Goal: Transaction & Acquisition: Purchase product/service

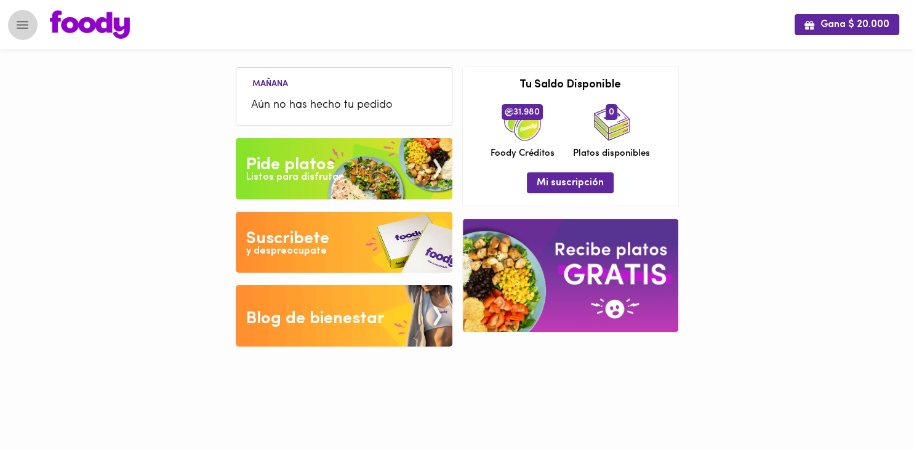
click at [21, 31] on icon "Menu" at bounding box center [22, 24] width 15 height 15
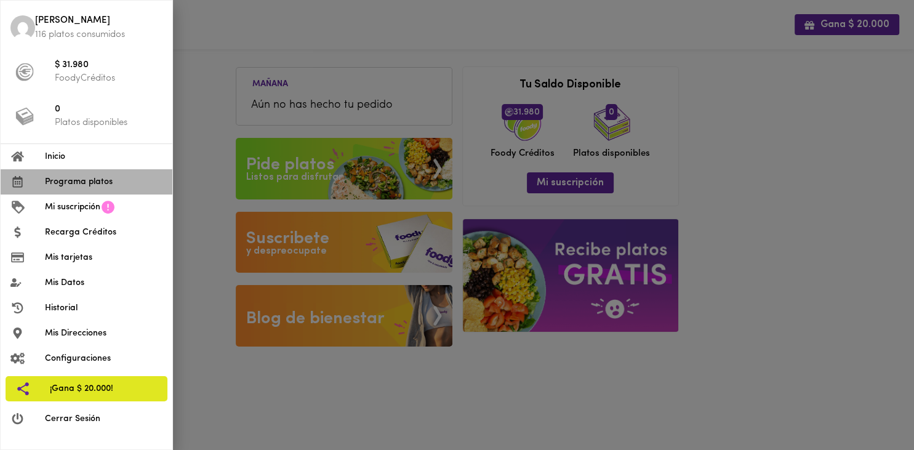
click at [94, 182] on span "Programa platos" at bounding box center [104, 181] width 118 height 13
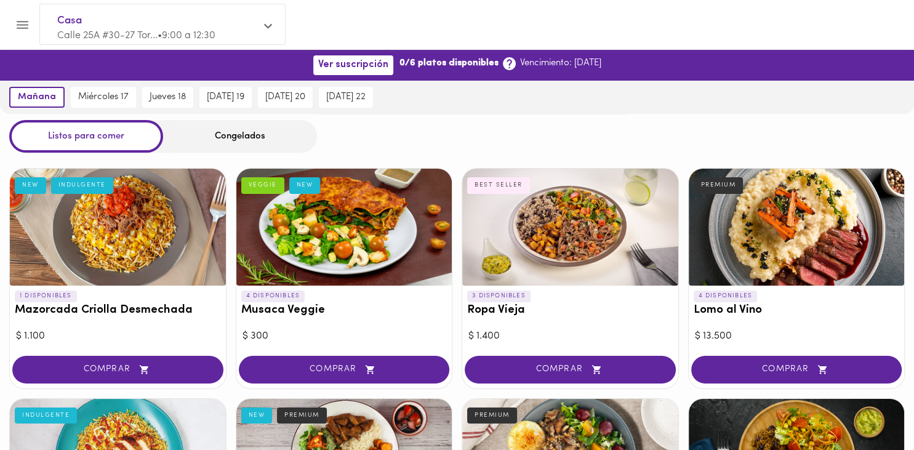
click at [245, 131] on div "Congelados" at bounding box center [240, 136] width 154 height 33
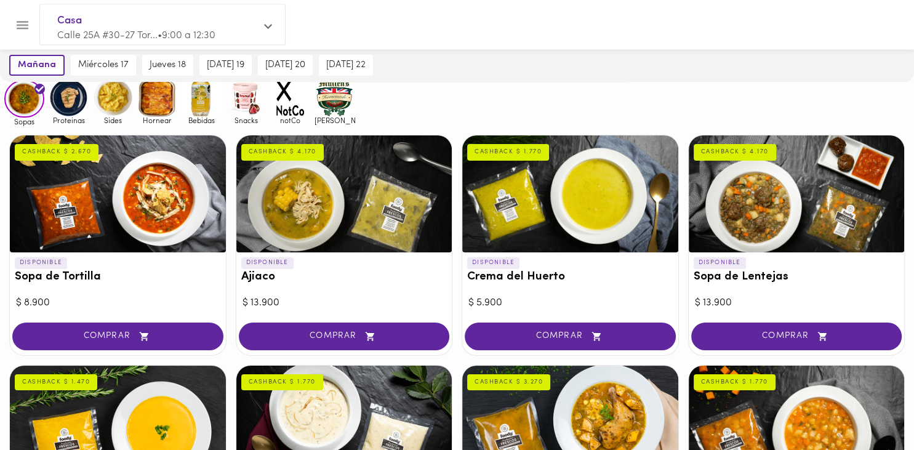
scroll to position [82, 0]
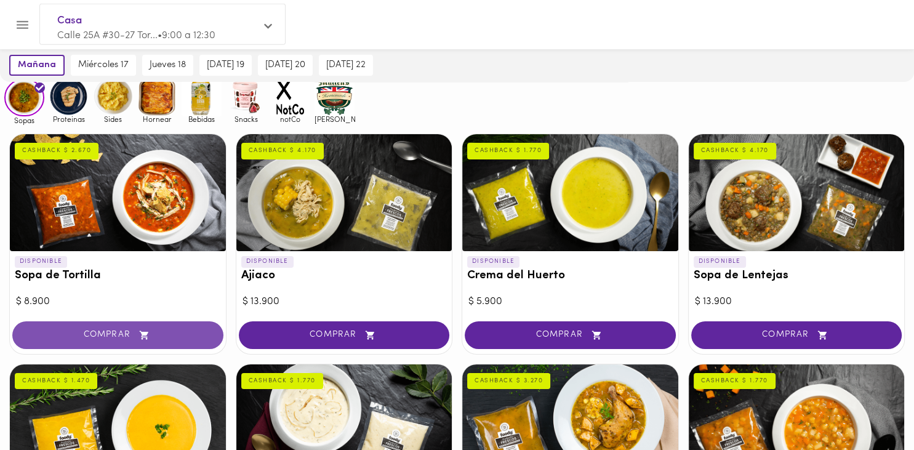
click at [130, 334] on span "COMPRAR" at bounding box center [118, 335] width 180 height 10
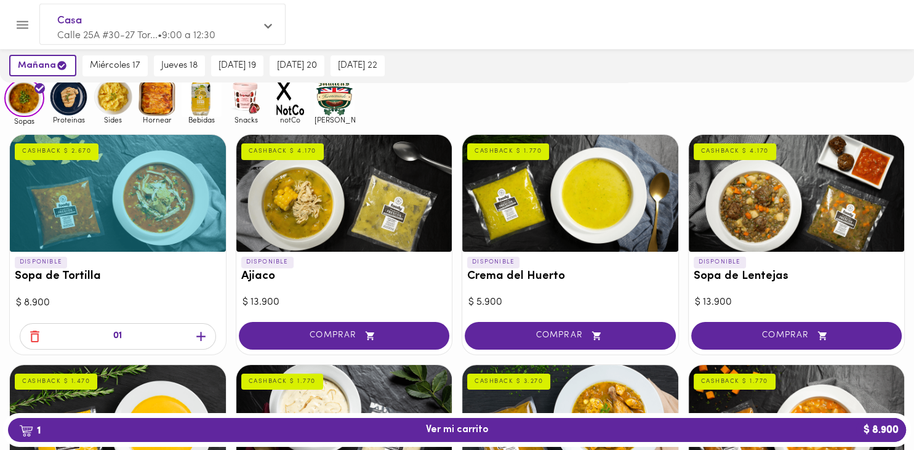
click at [201, 334] on icon "button" at bounding box center [200, 336] width 9 height 9
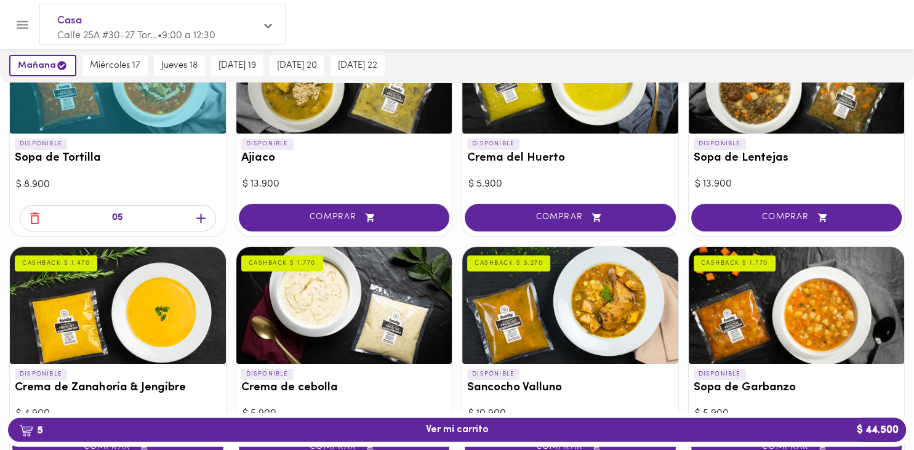
scroll to position [202, 0]
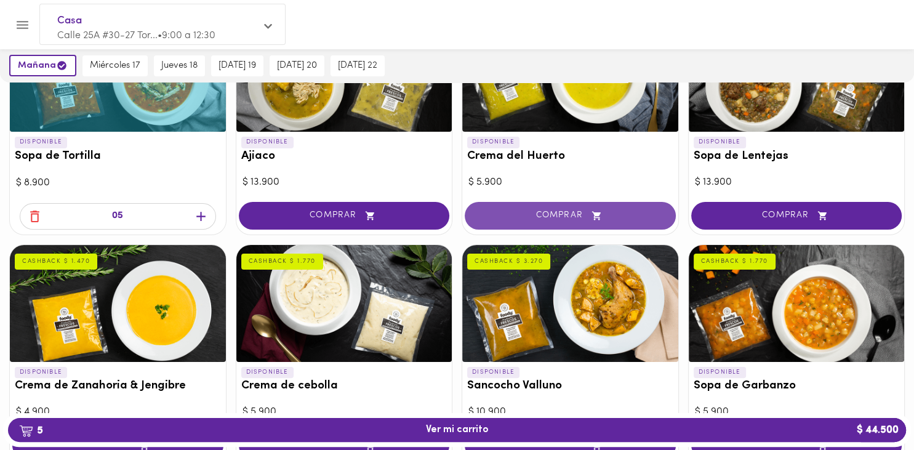
click at [646, 213] on span "COMPRAR" at bounding box center [570, 215] width 180 height 10
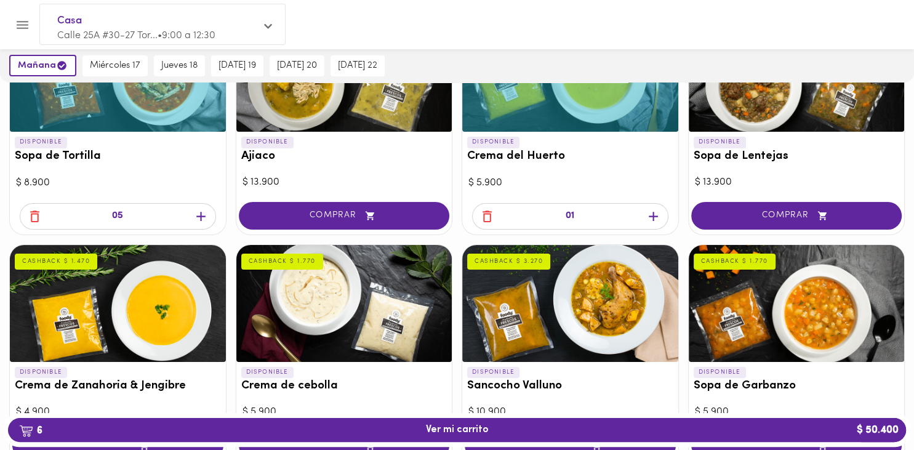
click at [650, 223] on icon "button" at bounding box center [653, 216] width 15 height 15
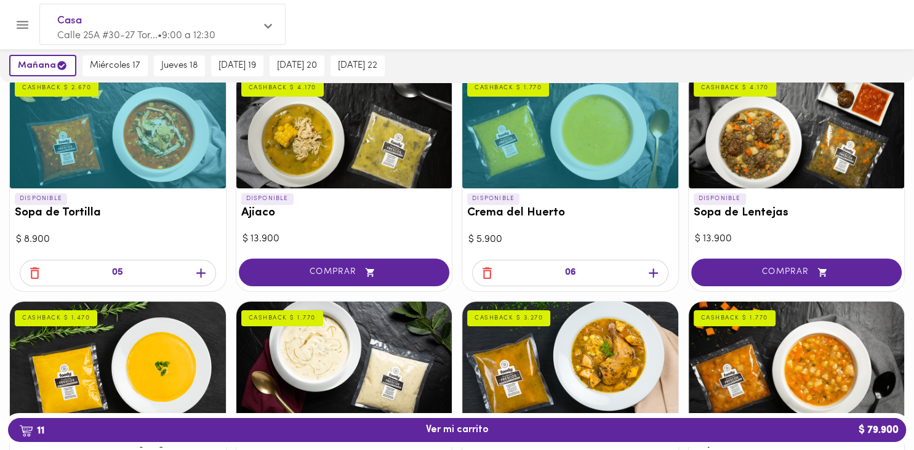
scroll to position [148, 0]
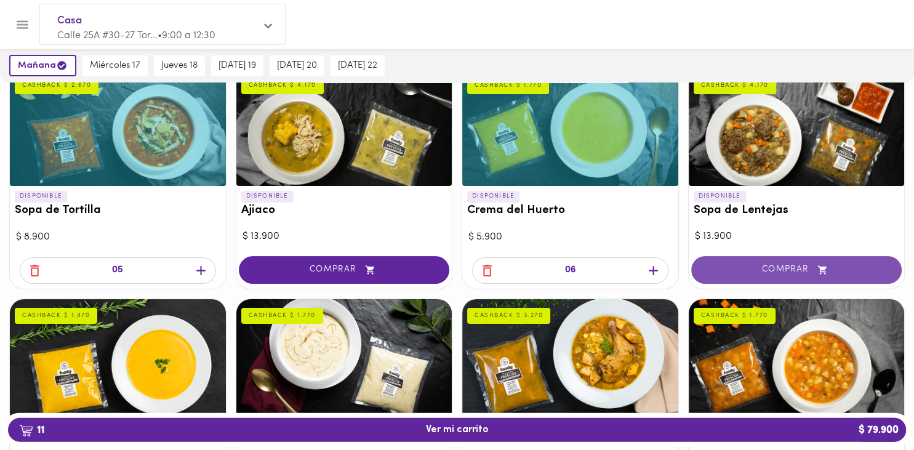
click at [815, 266] on span "COMPRAR" at bounding box center [796, 270] width 180 height 10
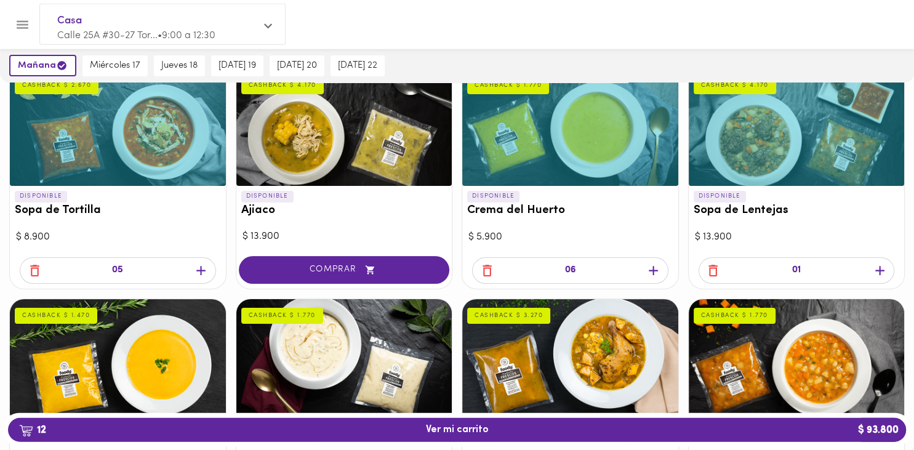
click at [880, 273] on icon "button" at bounding box center [879, 270] width 9 height 9
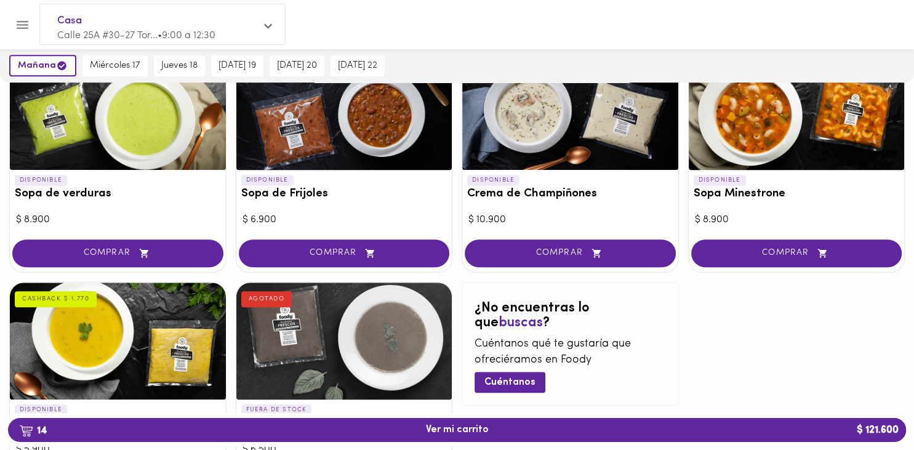
scroll to position [628, 0]
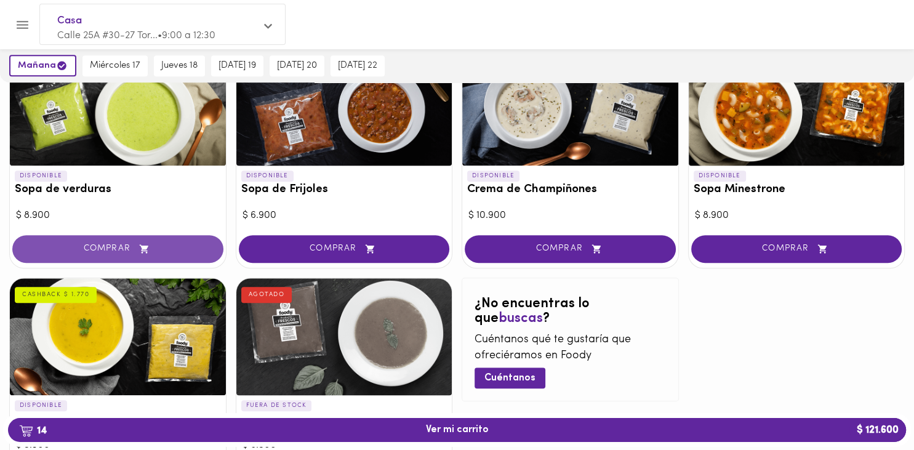
click at [178, 253] on button "COMPRAR" at bounding box center [117, 249] width 211 height 28
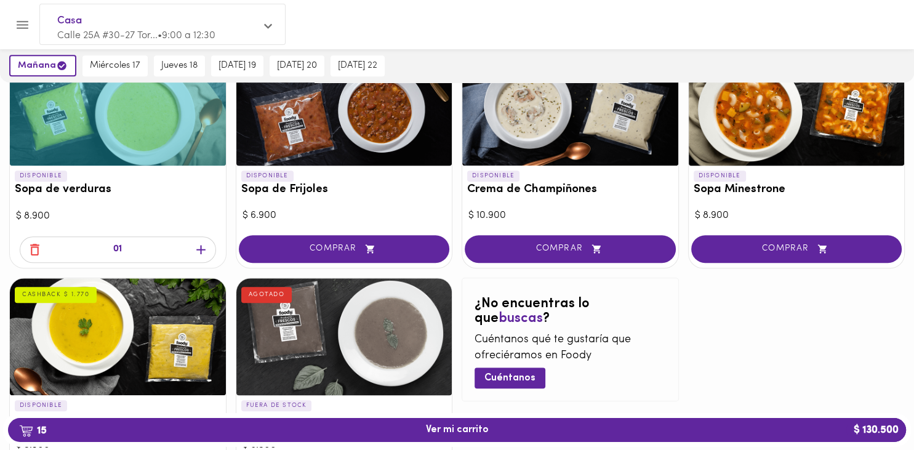
click at [201, 254] on icon "button" at bounding box center [200, 249] width 15 height 15
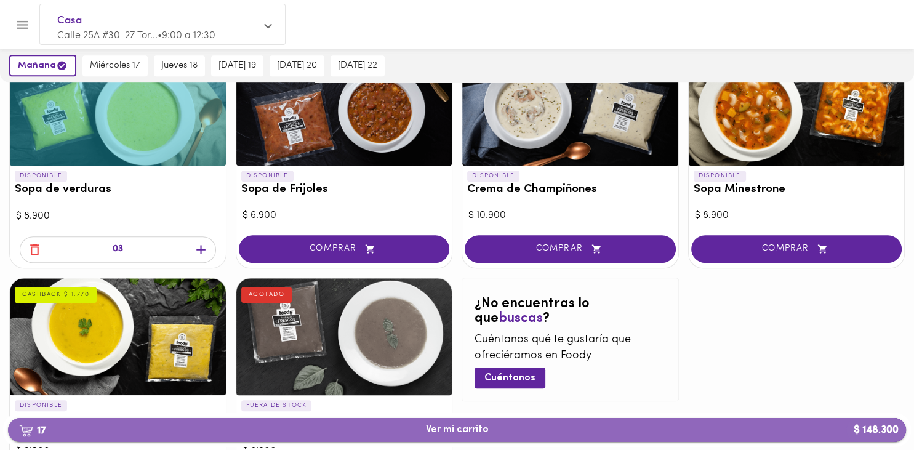
click at [786, 425] on span "17 Ver mi carrito $ 148.300" at bounding box center [457, 430] width 878 height 12
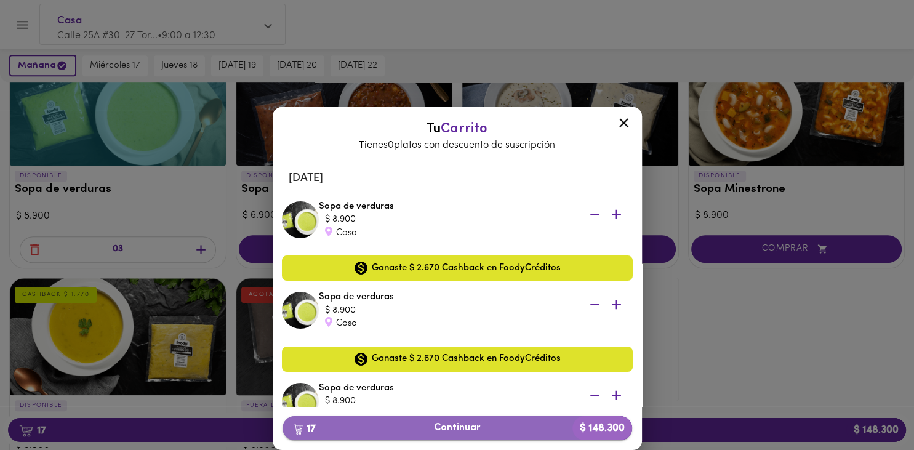
click at [494, 425] on span "17 Continuar $ 148.300" at bounding box center [457, 428] width 330 height 12
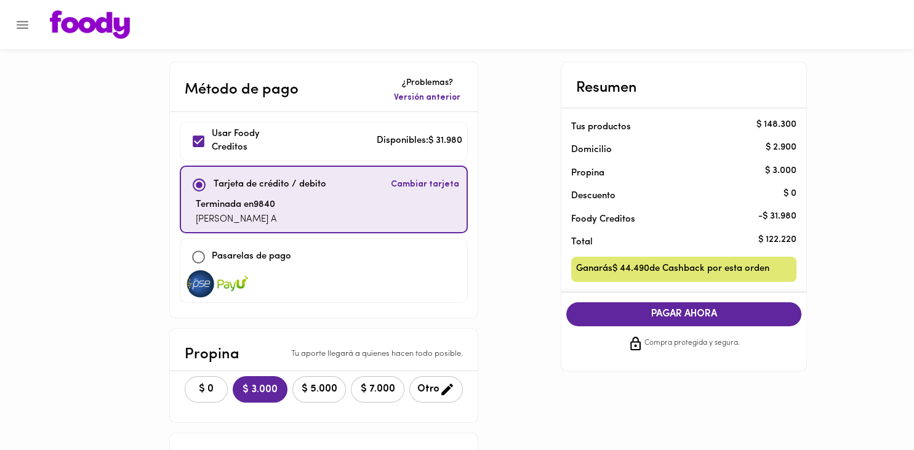
click at [210, 390] on span "$ 0" at bounding box center [206, 389] width 27 height 12
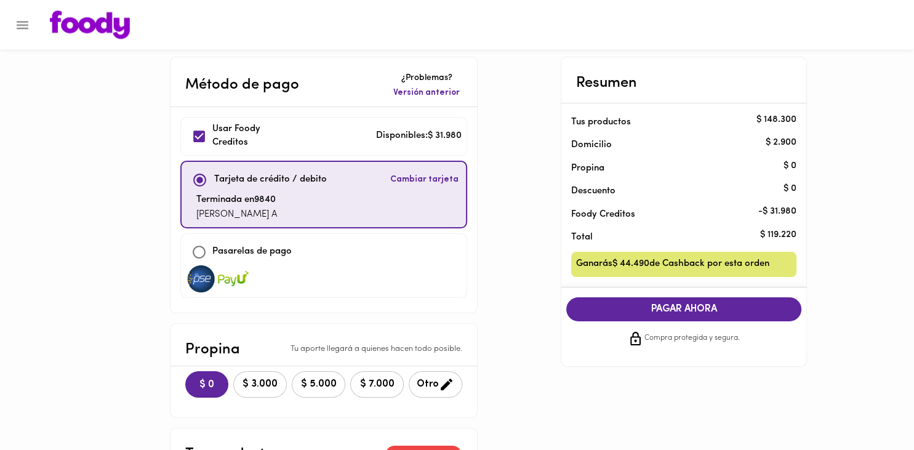
scroll to position [2, 0]
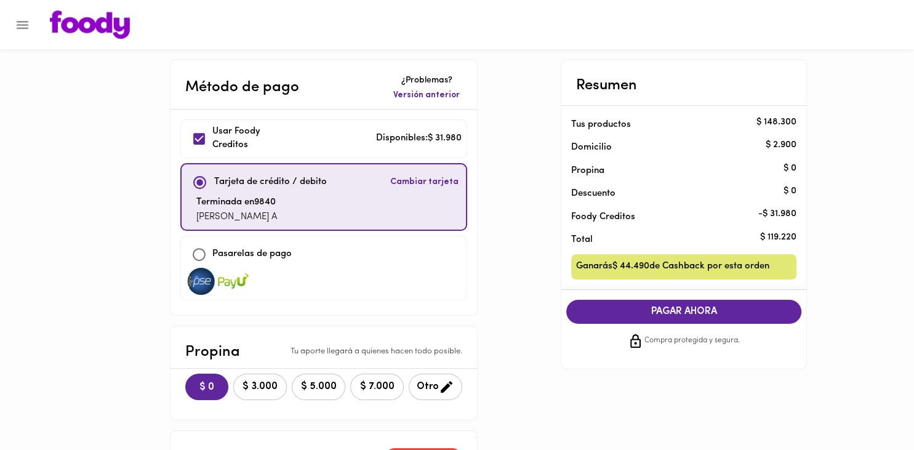
click at [733, 315] on span "PAGAR AHORA" at bounding box center [683, 312] width 210 height 12
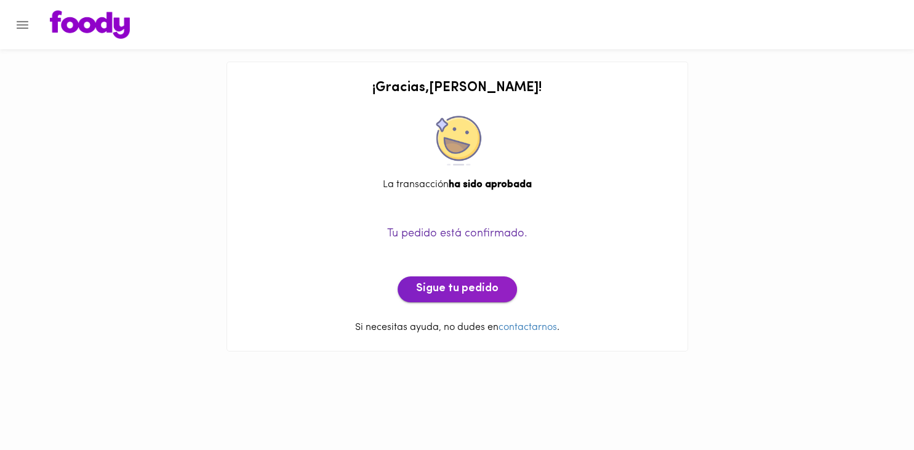
click at [478, 287] on span "Sigue tu pedido" at bounding box center [457, 289] width 82 height 14
